Goal: Task Accomplishment & Management: Complete application form

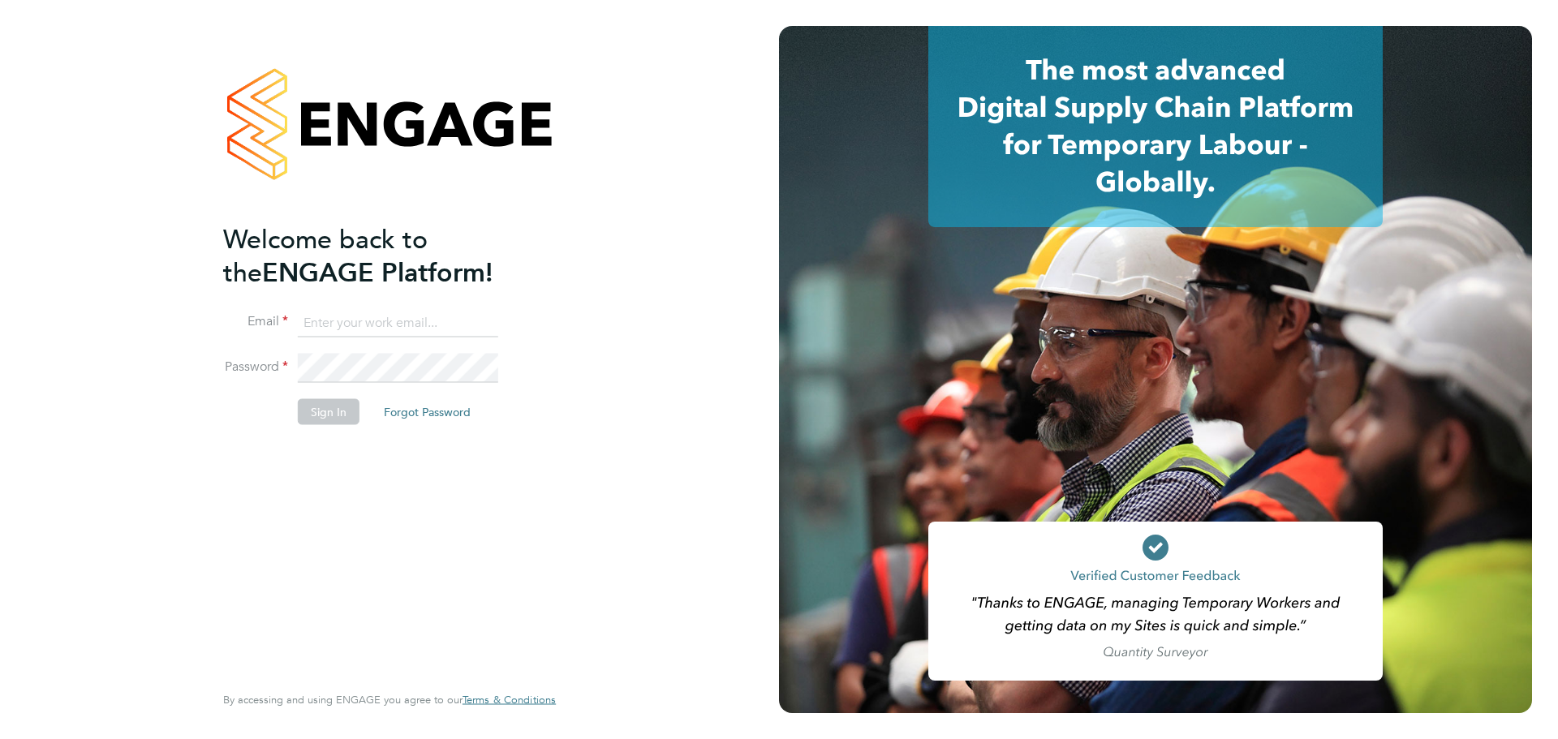
click at [402, 326] on input at bounding box center [398, 322] width 200 height 29
type input "seddon@psrsolutions.co.uk"
click at [348, 414] on button "Sign In" at bounding box center [329, 411] width 62 height 26
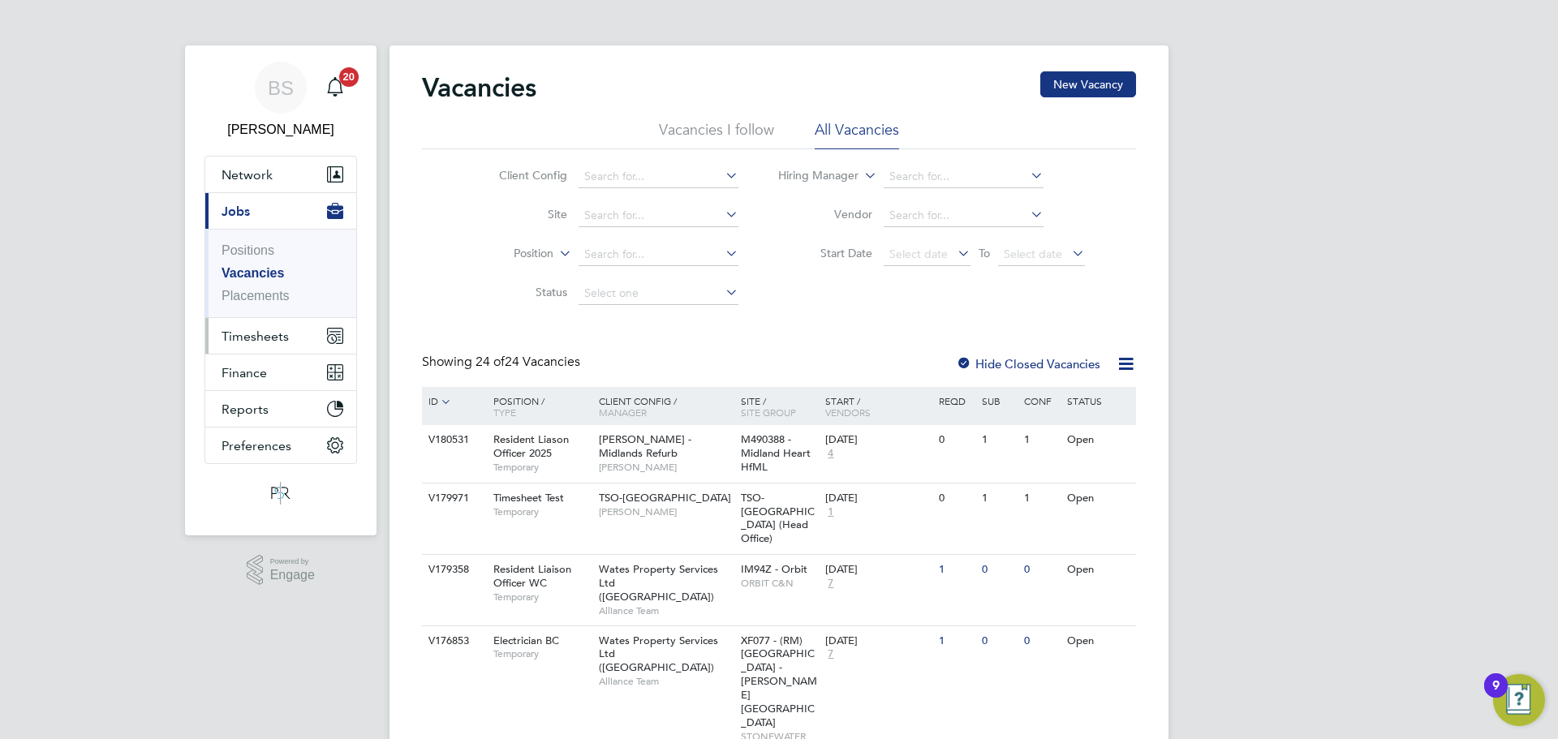
click at [235, 342] on span "Timesheets" at bounding box center [255, 336] width 67 height 15
click at [270, 349] on button "Timesheets" at bounding box center [280, 336] width 151 height 36
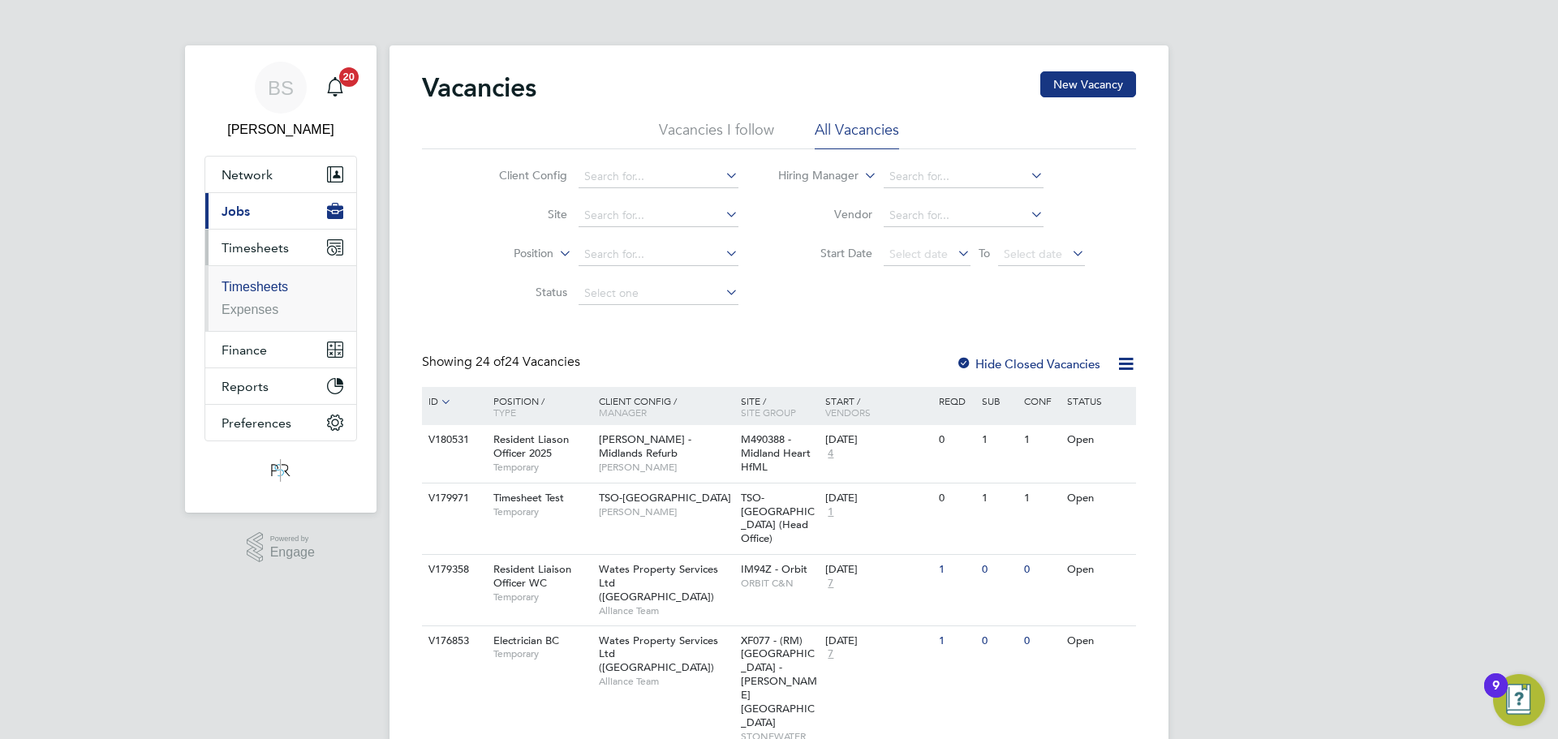
click at [264, 291] on link "Timesheets" at bounding box center [255, 287] width 67 height 14
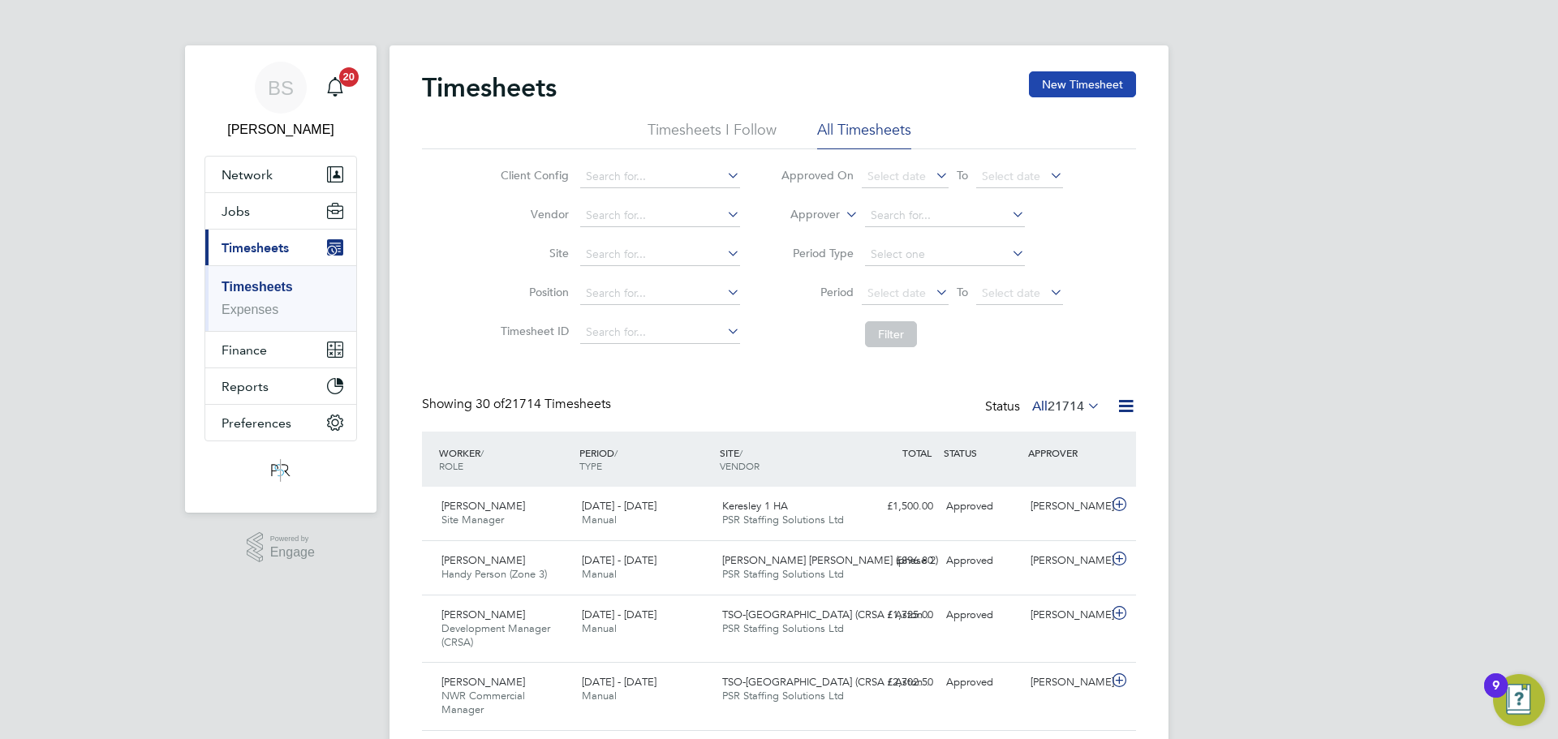
click at [1046, 87] on button "New Timesheet" at bounding box center [1082, 84] width 107 height 26
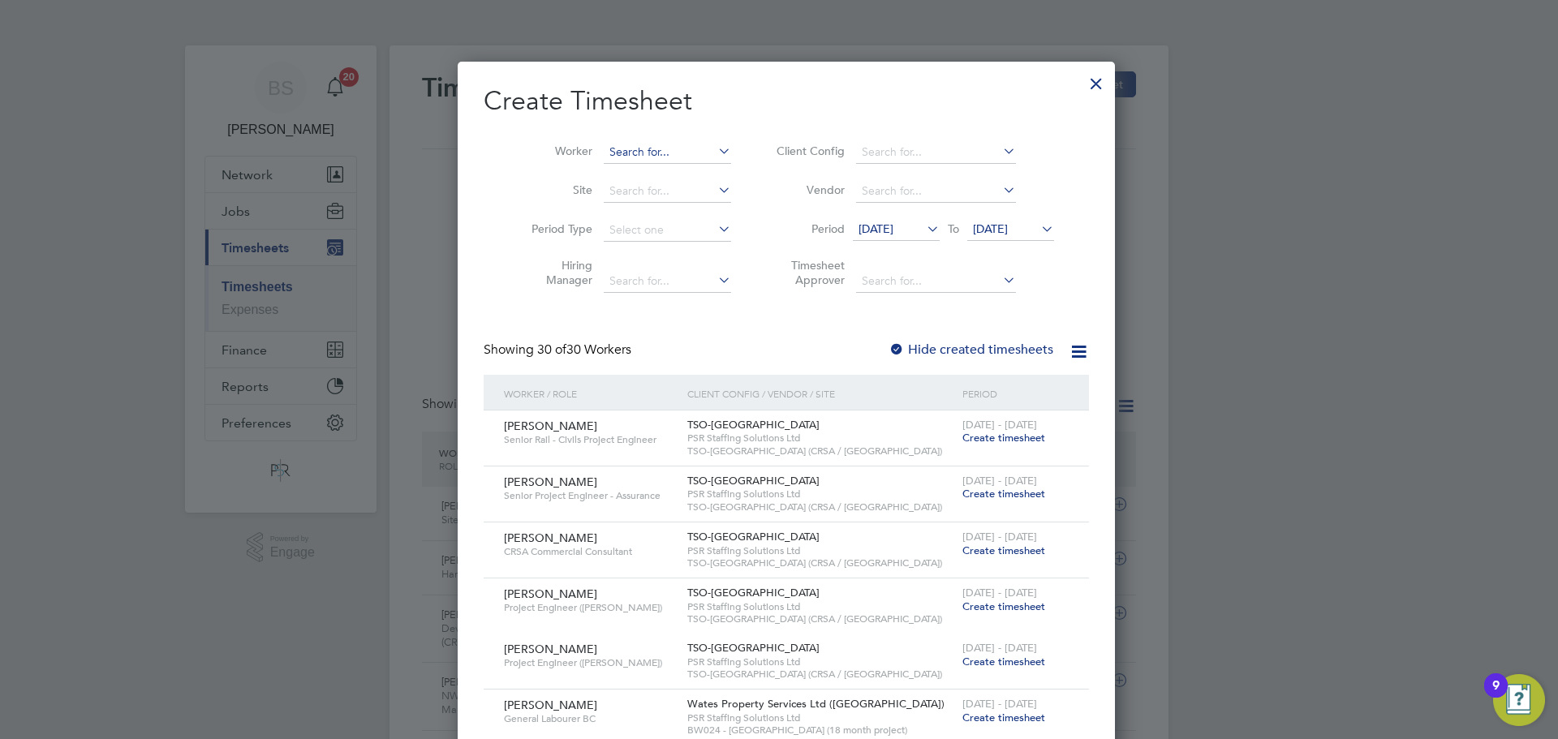
click at [635, 152] on input at bounding box center [667, 152] width 127 height 23
click at [699, 172] on b "Dar" at bounding box center [708, 174] width 19 height 14
type input "[PERSON_NAME]"
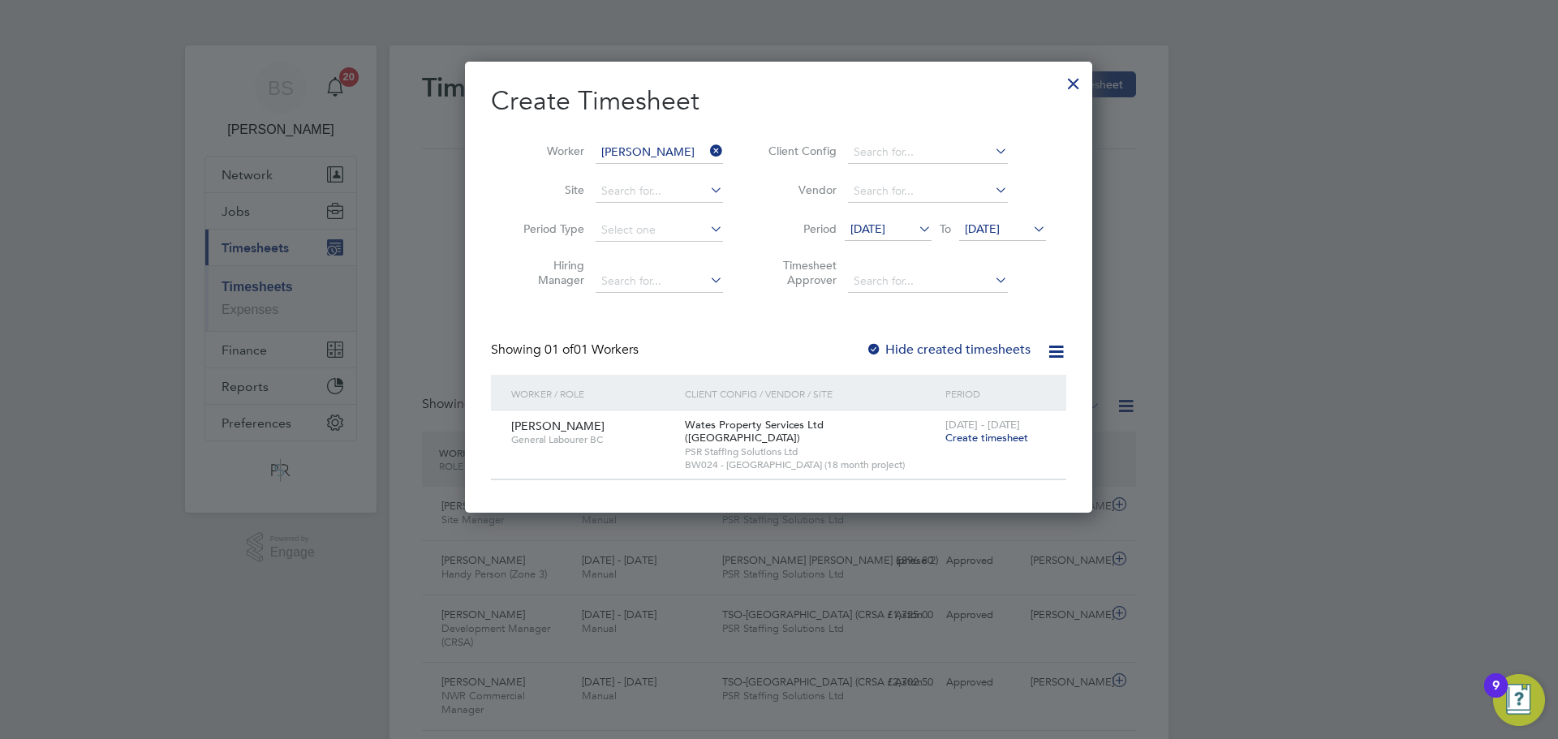
click at [984, 443] on span "Create timesheet" at bounding box center [986, 438] width 83 height 14
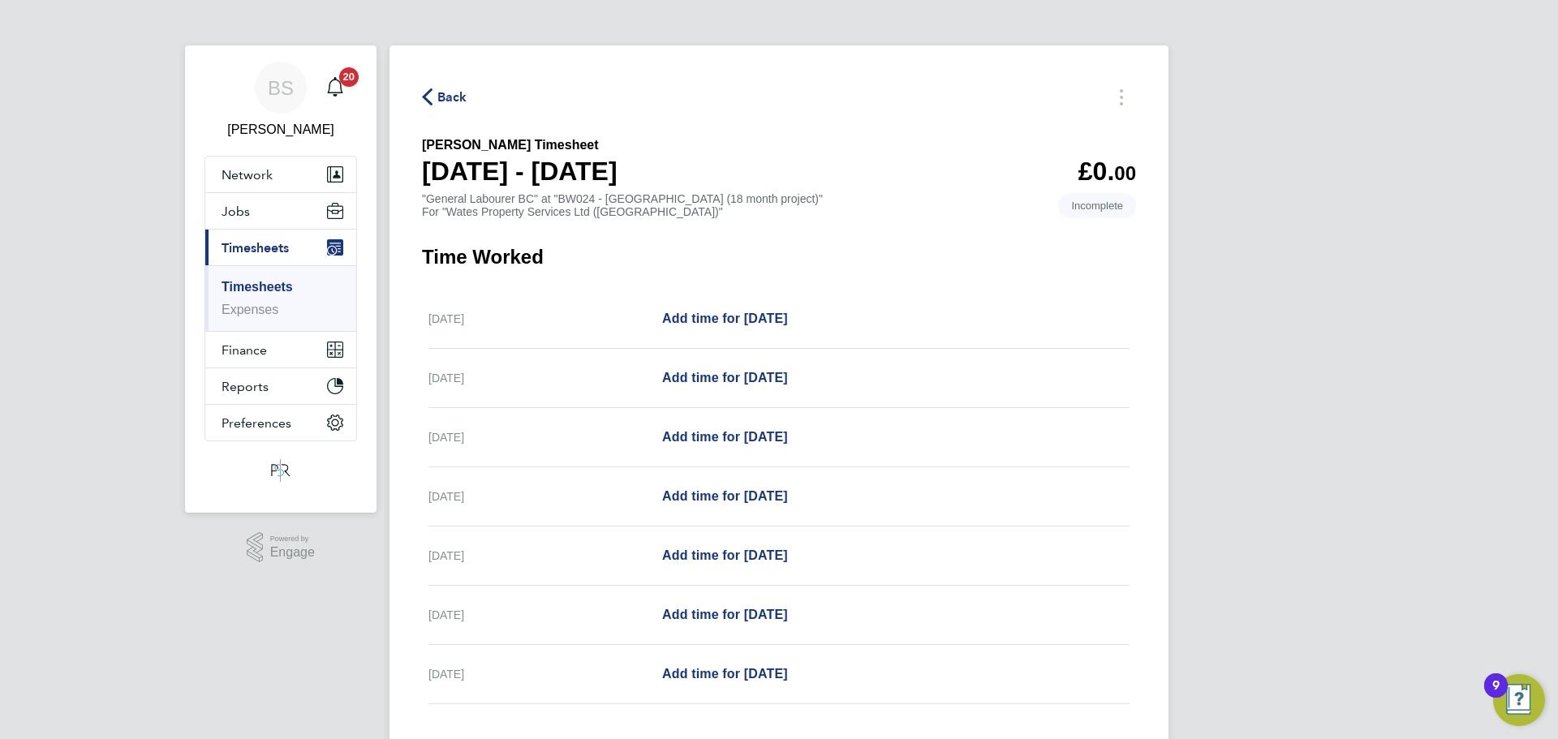
click at [708, 331] on div "[DATE] Add time for [DATE] Add time for [DATE]" at bounding box center [778, 319] width 701 height 59
click at [708, 325] on span "Add time for [DATE]" at bounding box center [725, 319] width 126 height 14
select select "30"
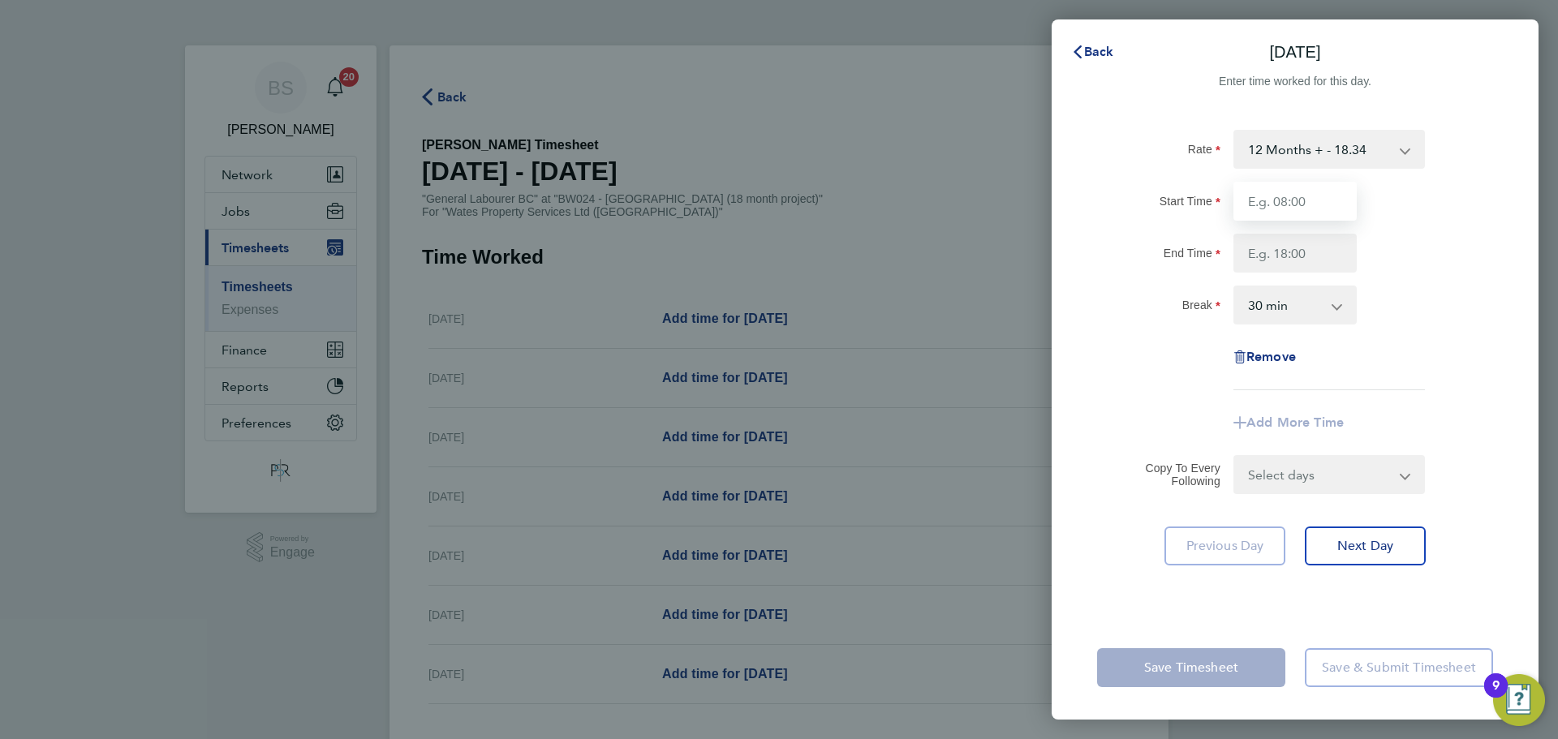
click at [1246, 200] on input "Start Time" at bounding box center [1294, 201] width 123 height 39
type input "07:30"
click at [1292, 245] on input "End Time" at bounding box center [1294, 253] width 123 height 39
click at [1419, 306] on div "Break 0 min 15 min 30 min 45 min 60 min 75 min 90 min" at bounding box center [1295, 305] width 409 height 39
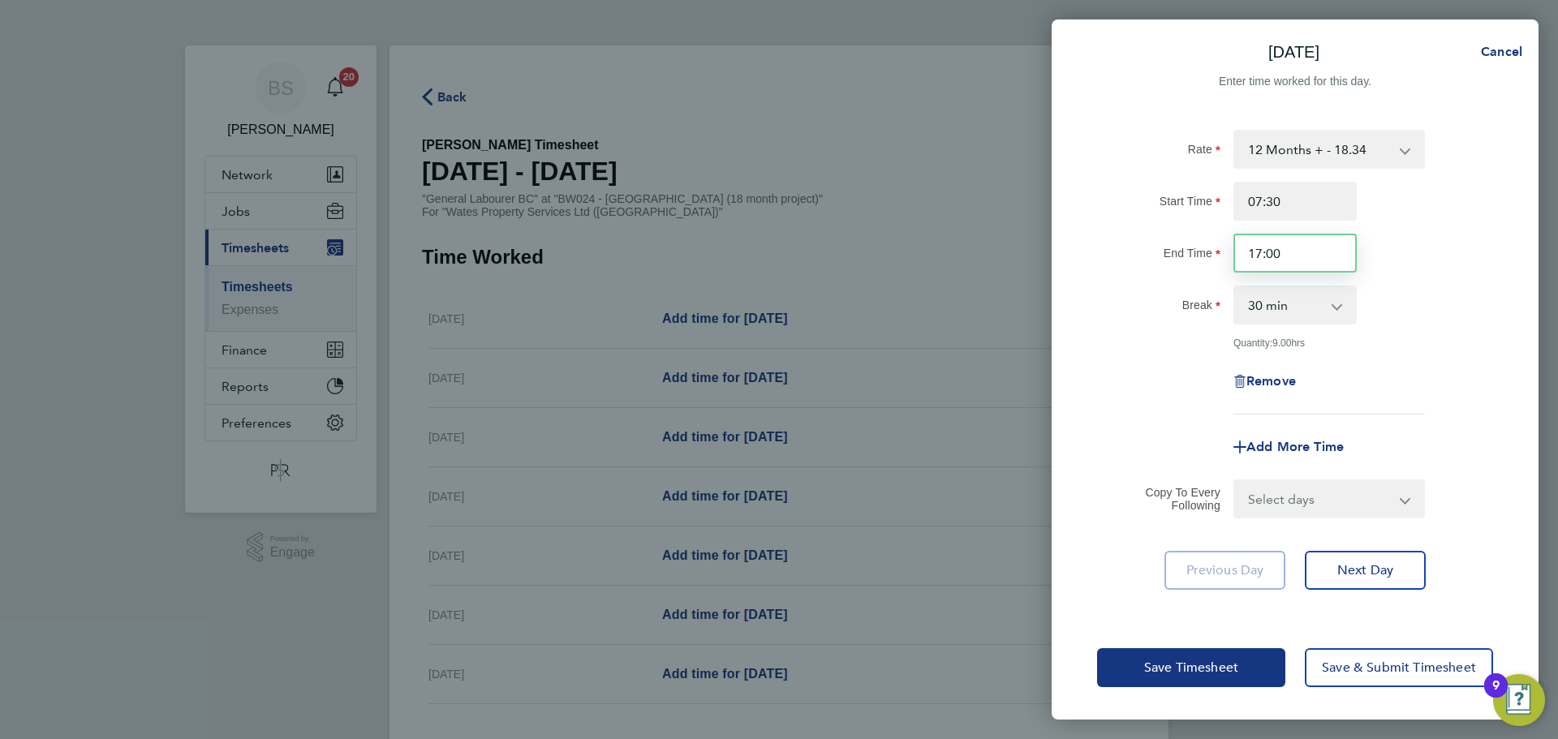
click at [1280, 256] on input "17:00" at bounding box center [1294, 253] width 123 height 39
click at [1276, 252] on input "17:00" at bounding box center [1294, 253] width 123 height 39
type input "17:30"
click at [1398, 250] on div "End Time 17:30" at bounding box center [1295, 253] width 409 height 39
click at [1322, 485] on select "Select days Day Weekday (Mon-Fri) [DATE] [DATE] [DATE] [DATE] [DATE] [DATE]" at bounding box center [1320, 499] width 170 height 36
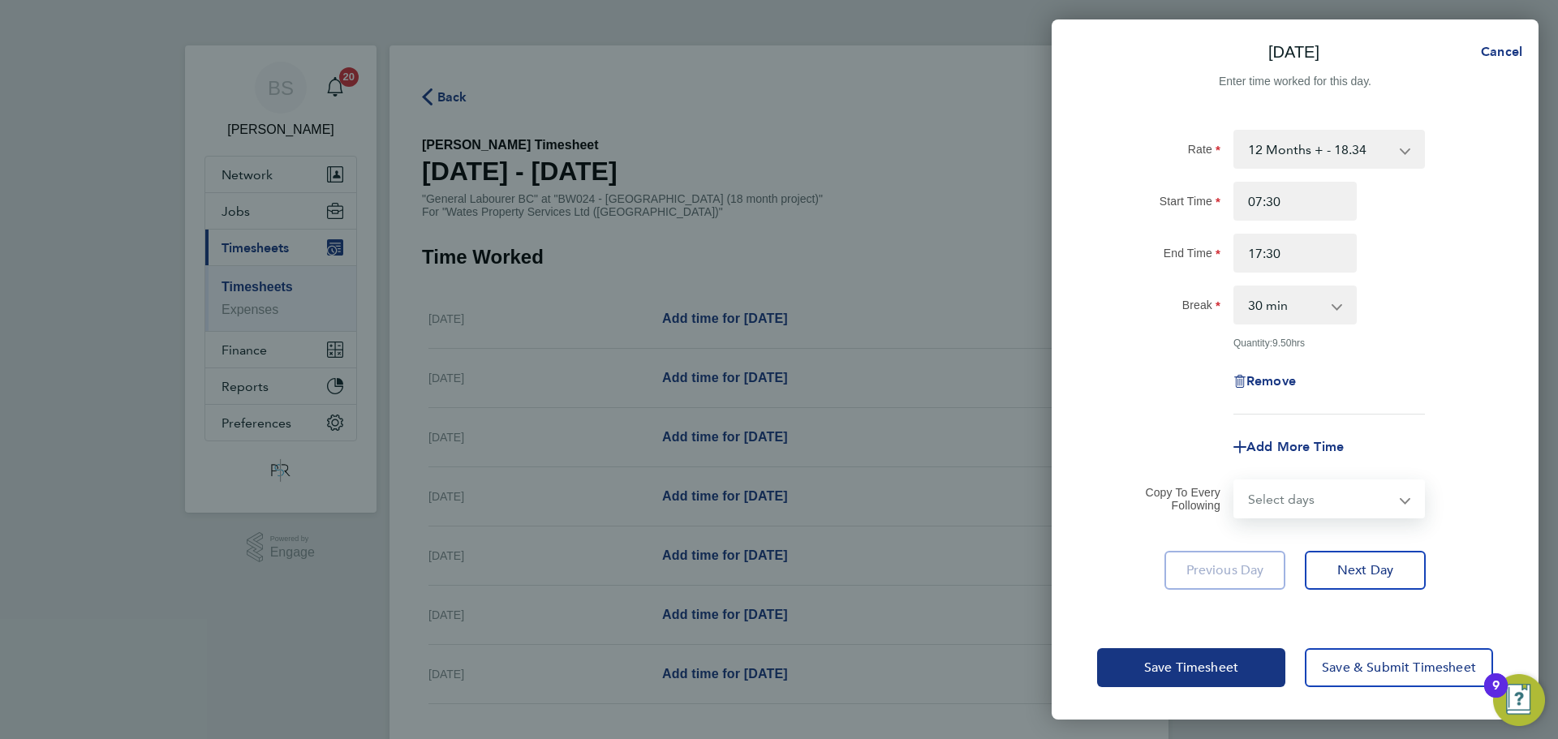
select select "DAY"
click at [1235, 482] on select "Select days Day Weekday (Mon-Fri) [DATE] [DATE] [DATE] [DATE] [DATE] [DATE]" at bounding box center [1320, 499] width 170 height 36
select select "[DATE]"
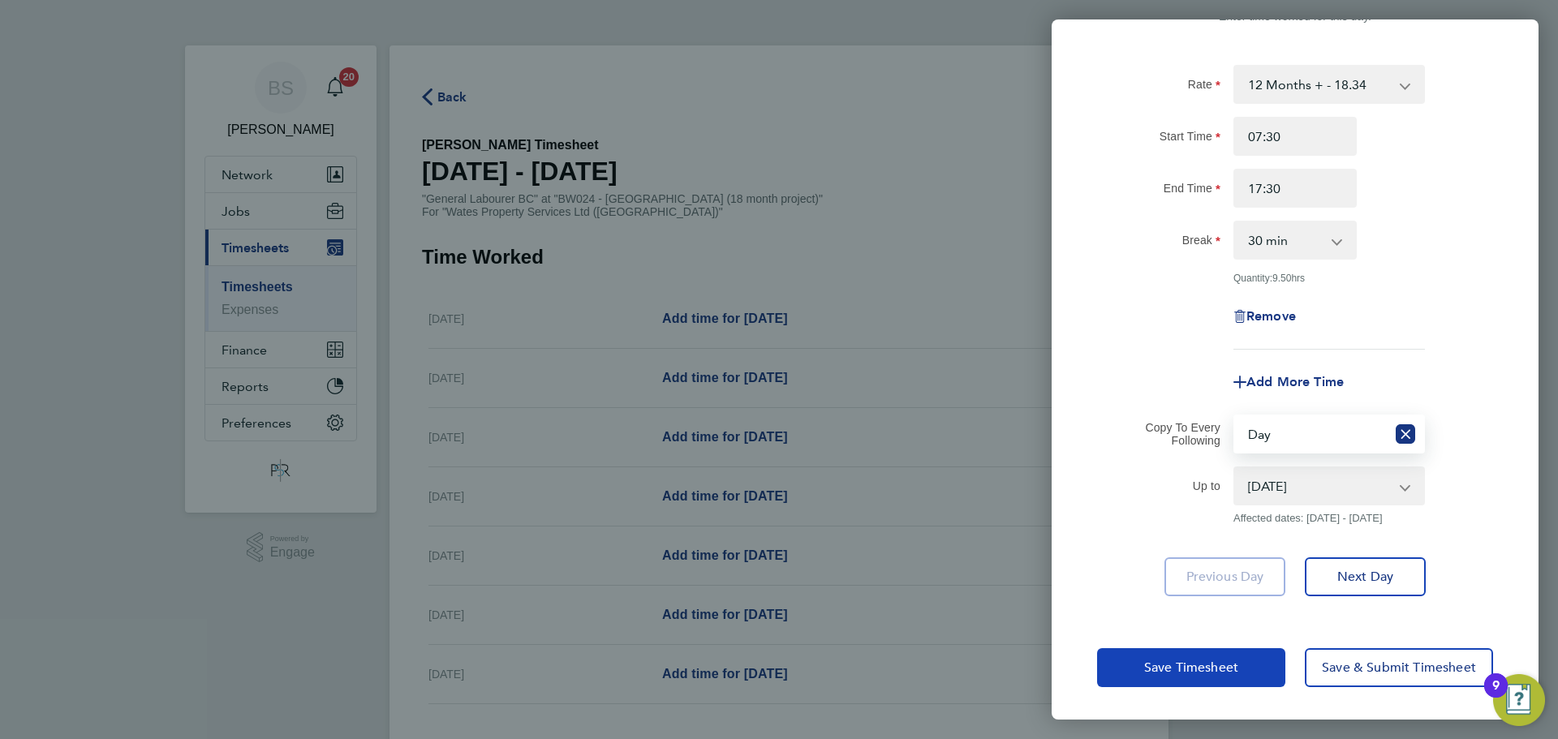
click at [1231, 673] on span "Save Timesheet" at bounding box center [1191, 668] width 94 height 16
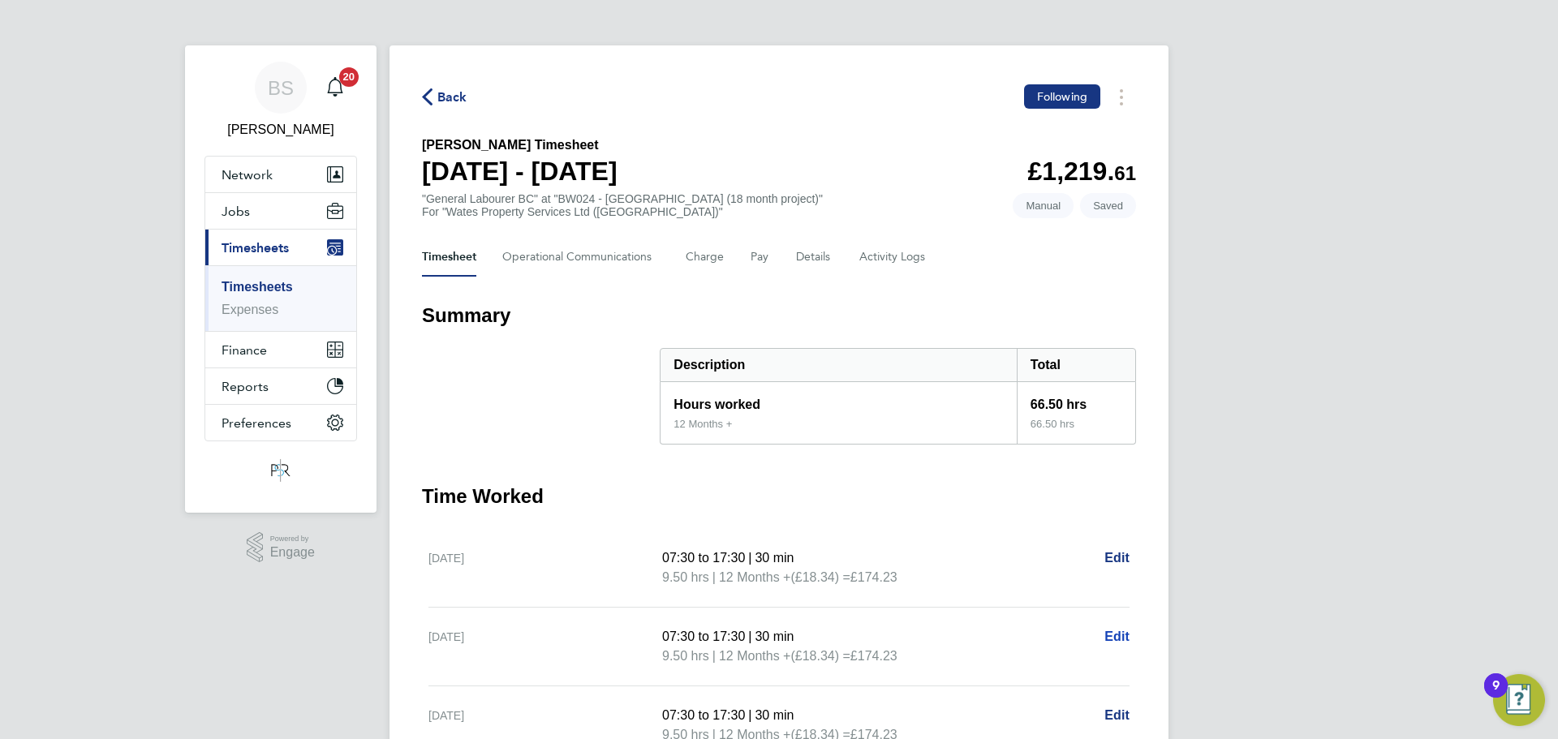
click at [1114, 638] on span "Edit" at bounding box center [1116, 637] width 25 height 14
select select "30"
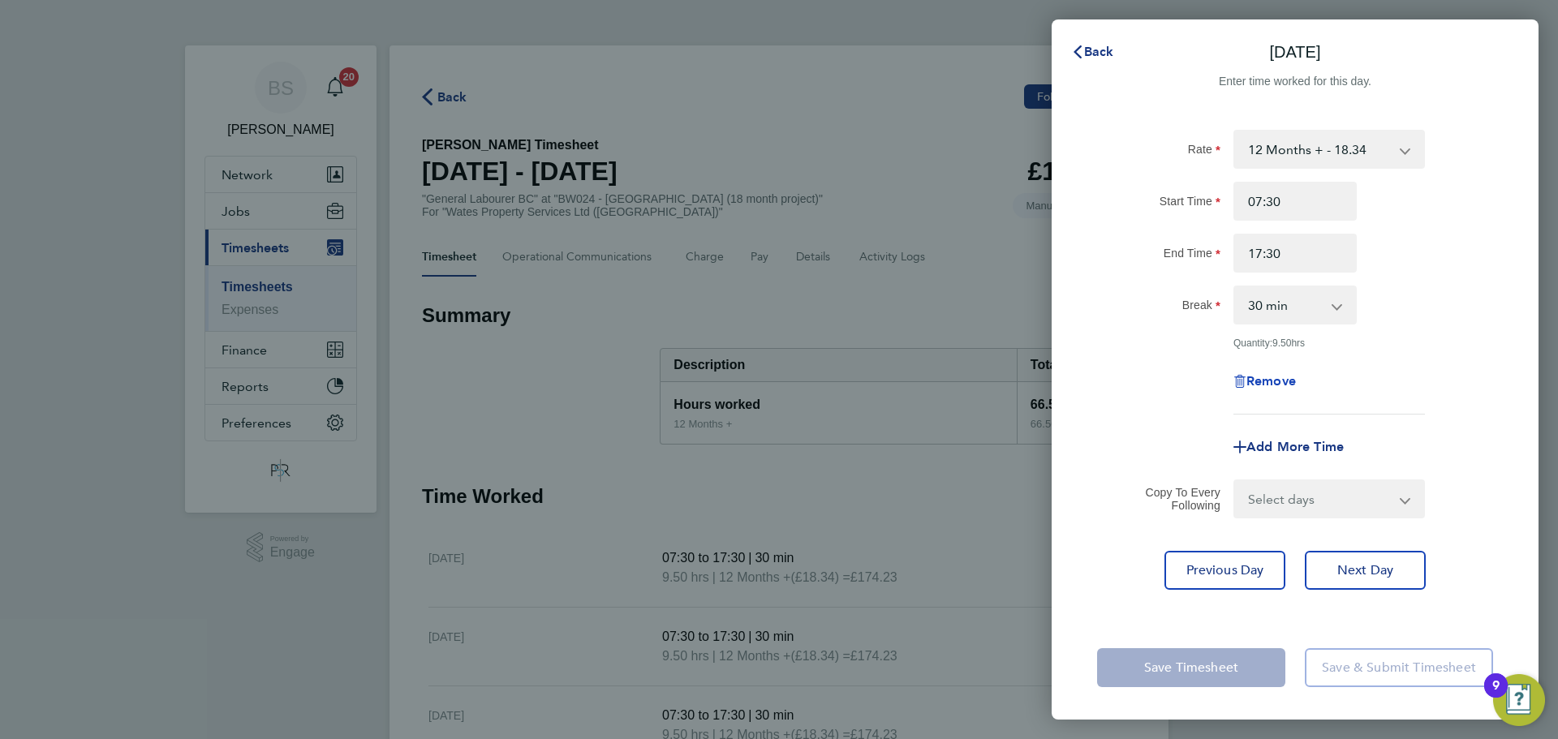
click at [1271, 388] on span "Remove" at bounding box center [1270, 380] width 49 height 15
select select "null"
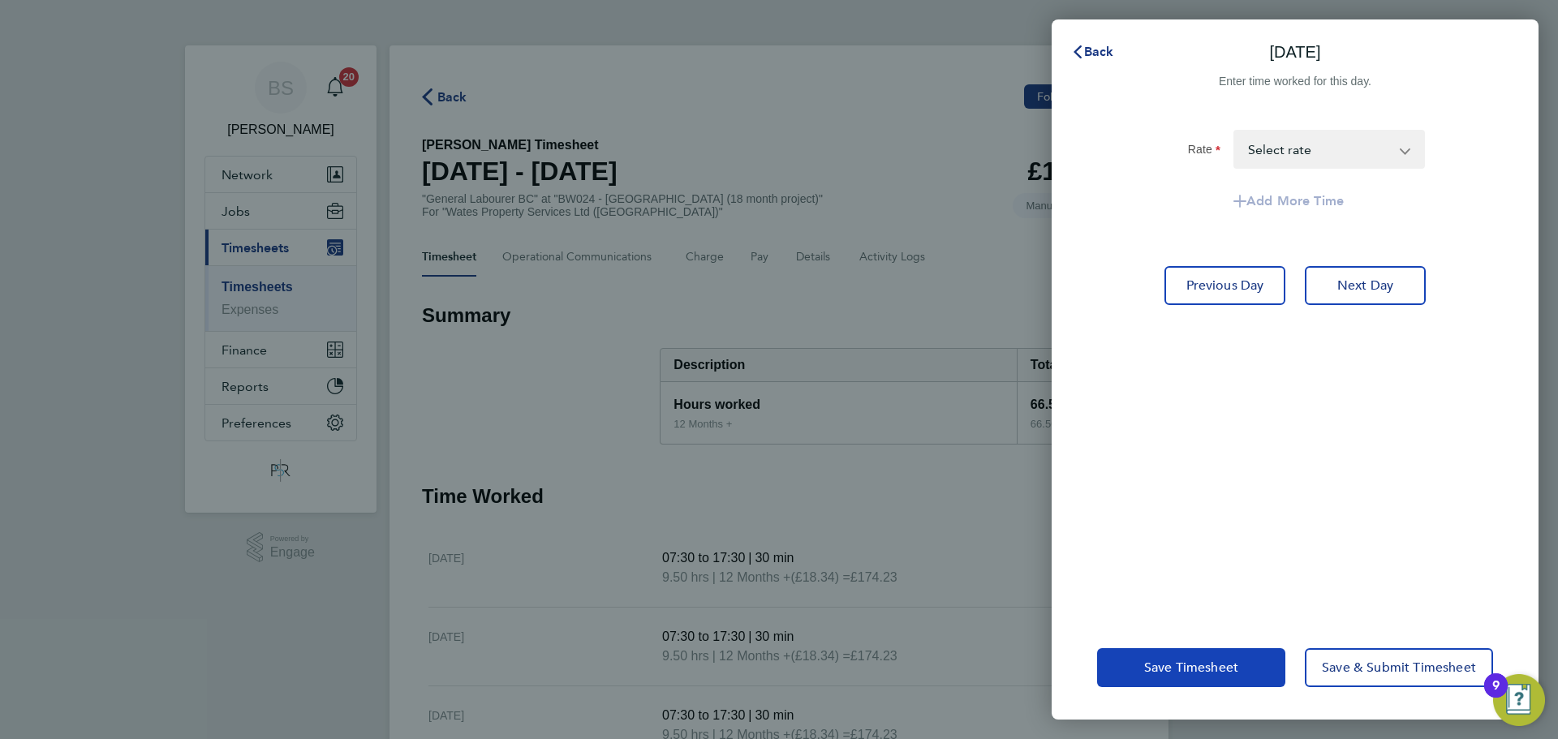
click at [1205, 668] on span "Save Timesheet" at bounding box center [1191, 668] width 94 height 16
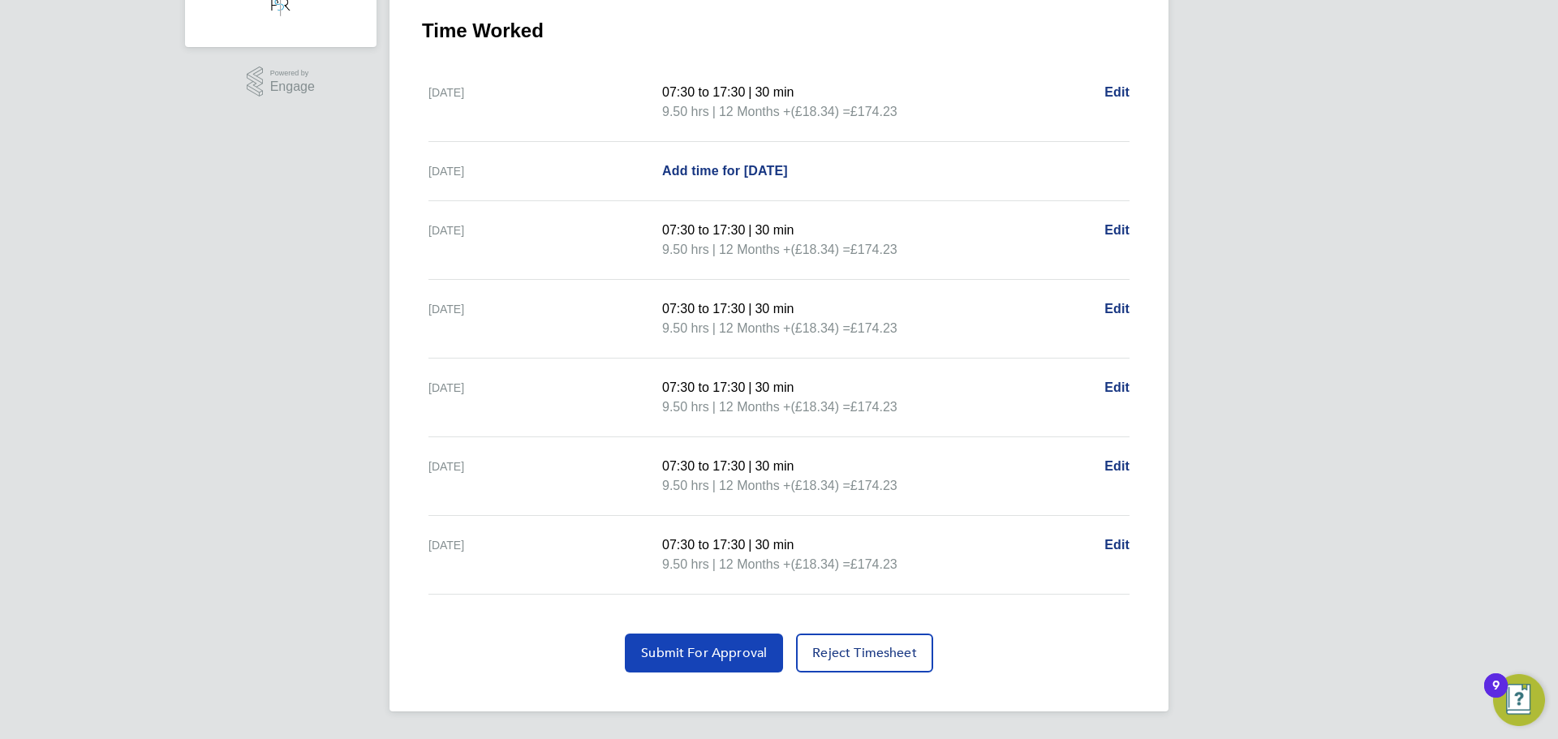
click at [702, 670] on button "Submit For Approval" at bounding box center [704, 653] width 158 height 39
